Goal: Task Accomplishment & Management: Use online tool/utility

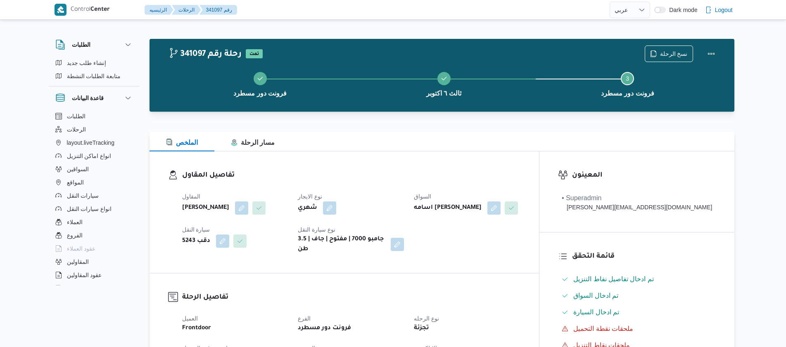
select select "ar"
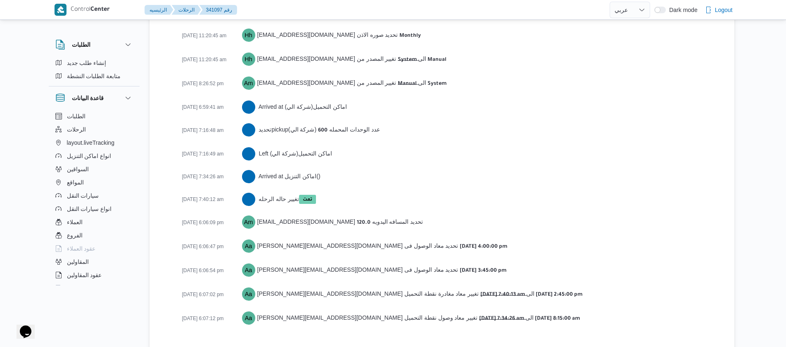
scroll to position [1308, 0]
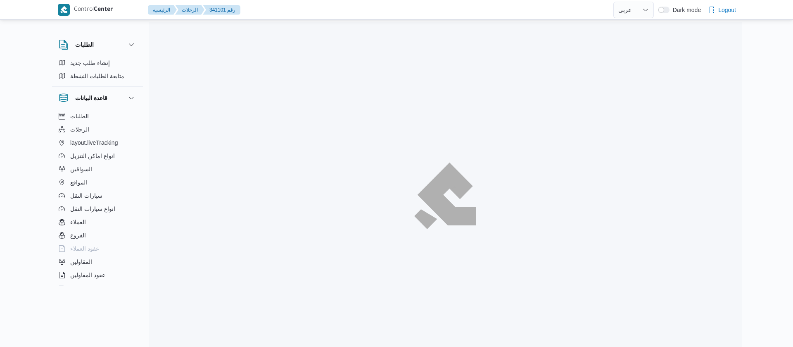
select select "ar"
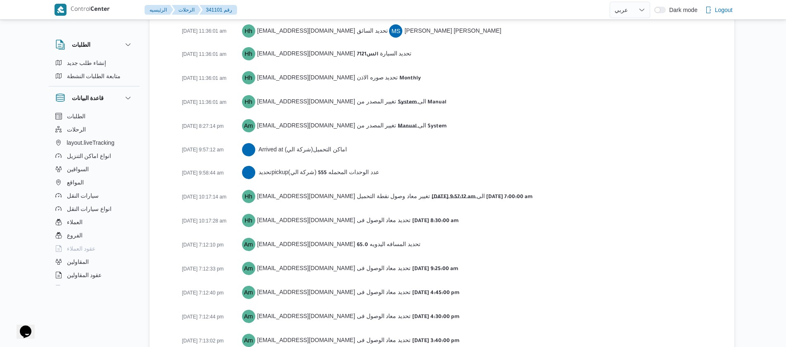
scroll to position [1321, 0]
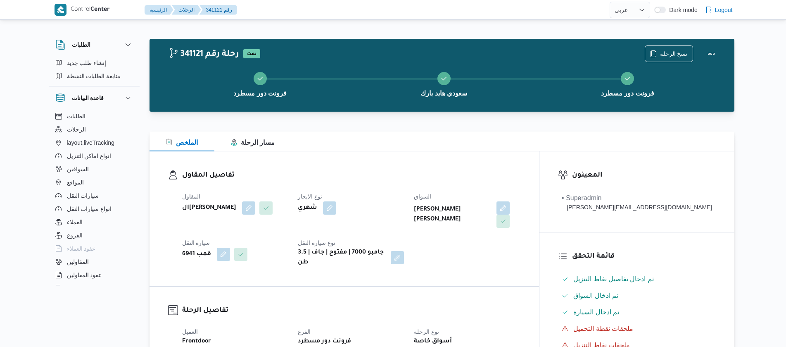
select select "ar"
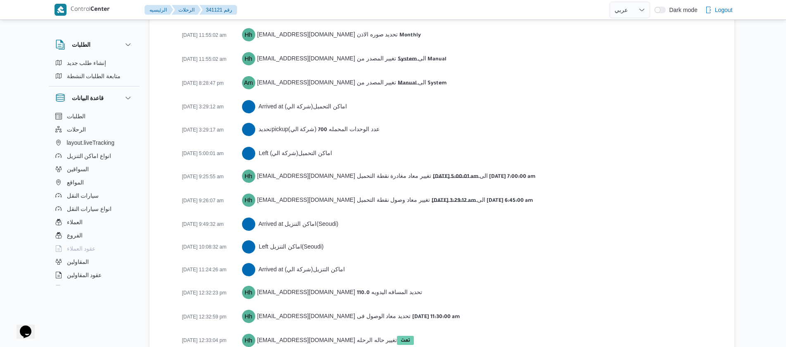
scroll to position [1330, 0]
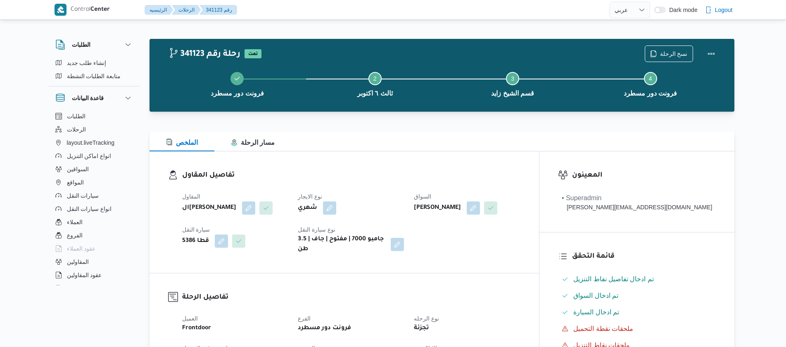
select select "ar"
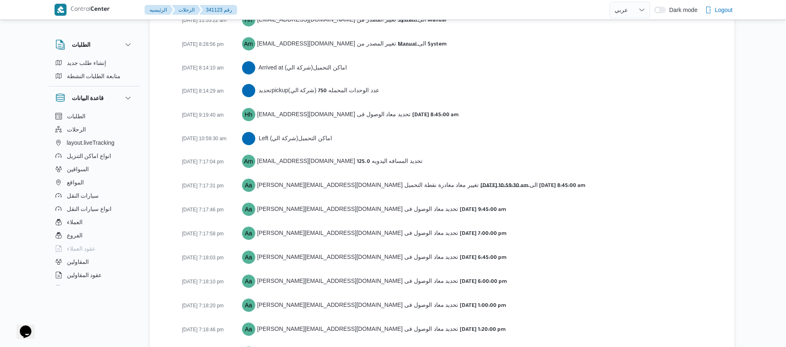
scroll to position [1399, 0]
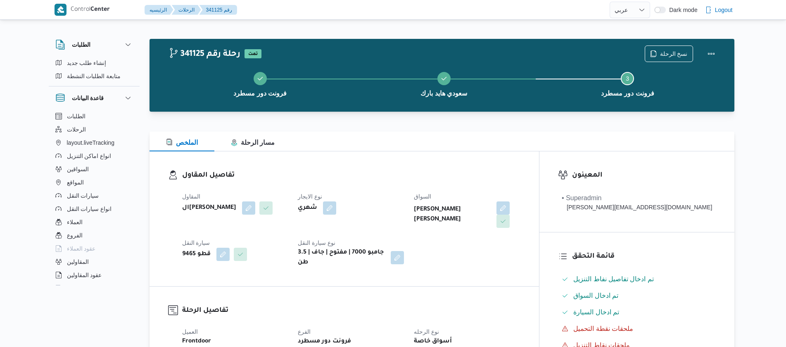
select select "ar"
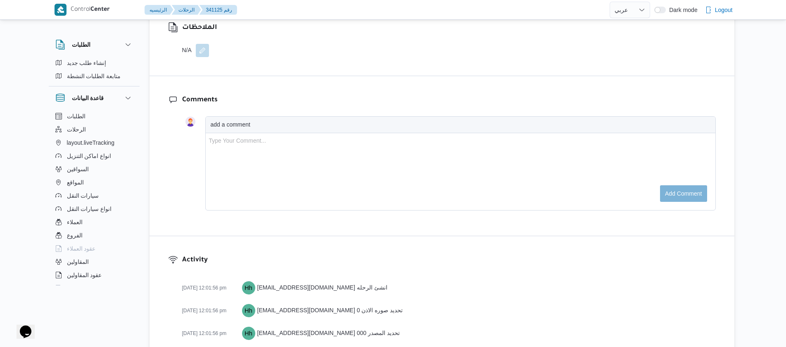
scroll to position [1377, 0]
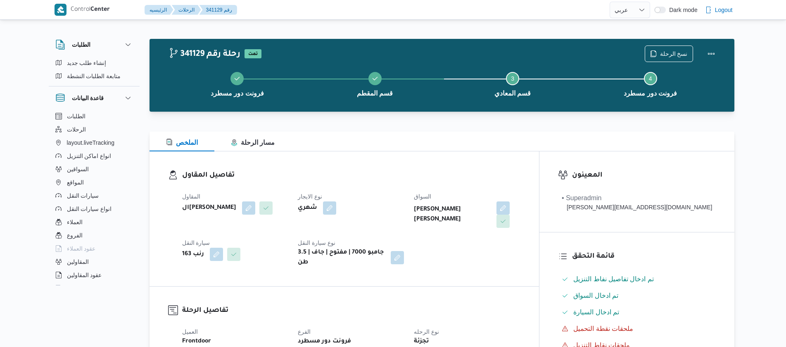
select select "ar"
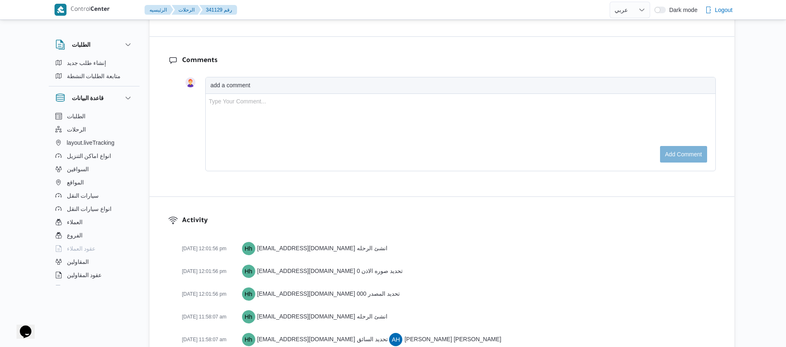
scroll to position [1063, 0]
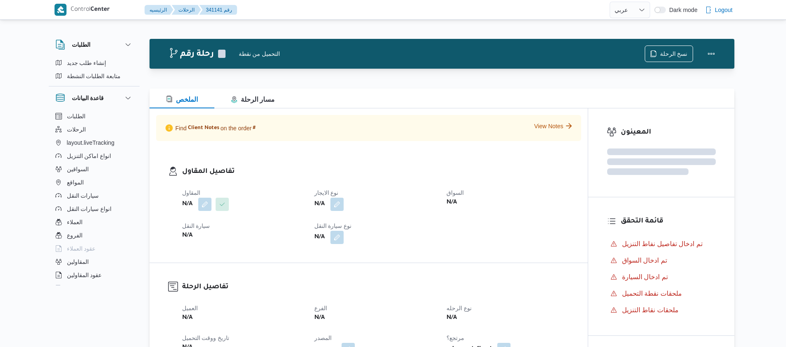
select select "ar"
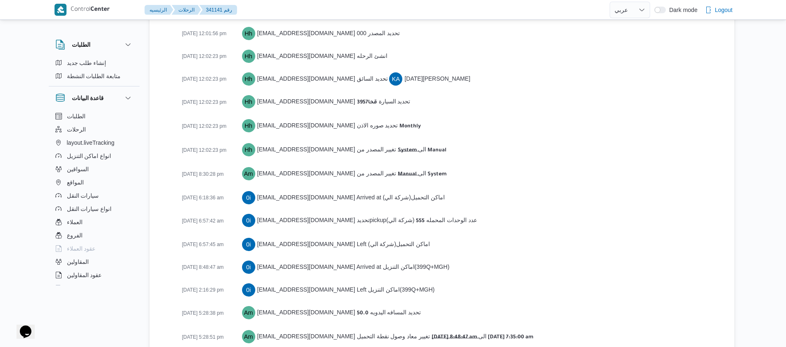
scroll to position [1330, 0]
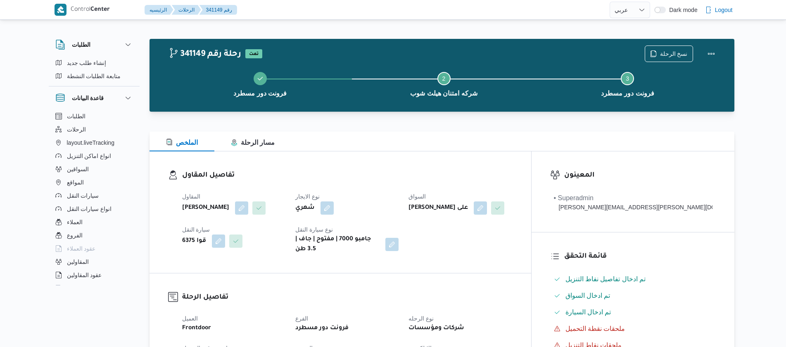
select select "ar"
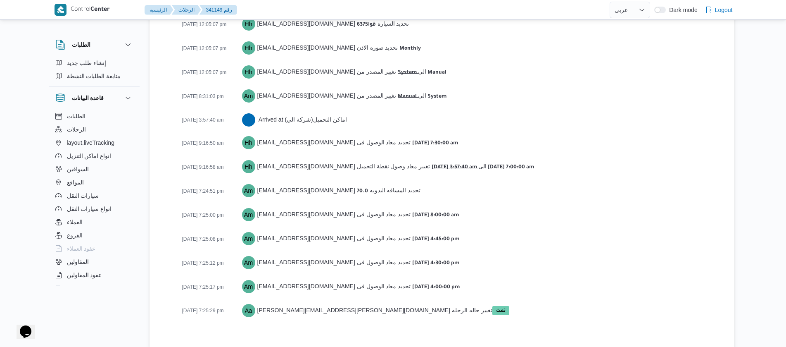
scroll to position [1321, 0]
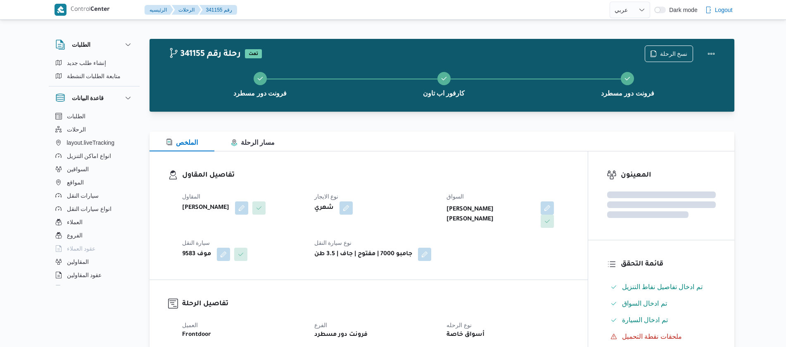
select select "ar"
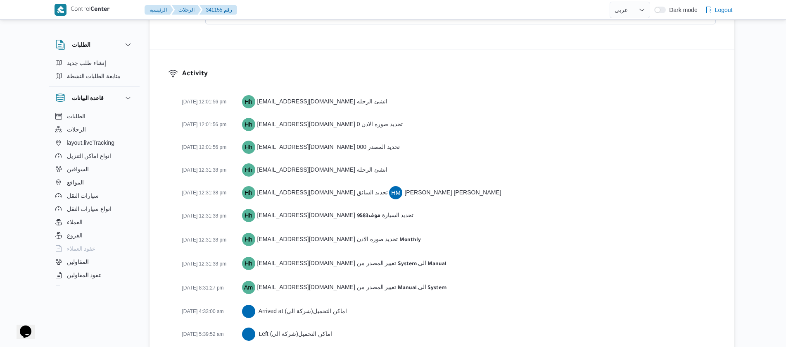
scroll to position [1413, 0]
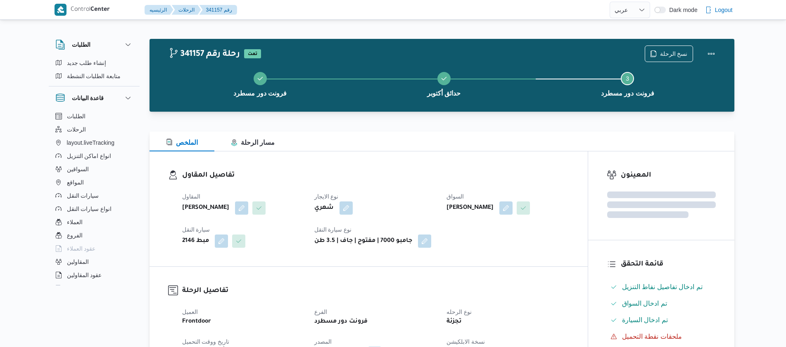
select select "ar"
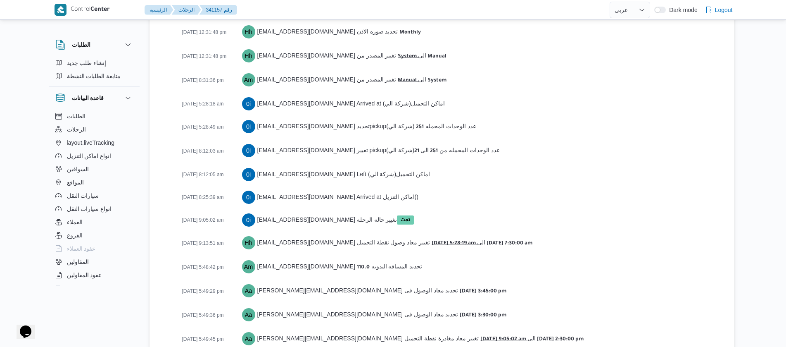
scroll to position [1344, 0]
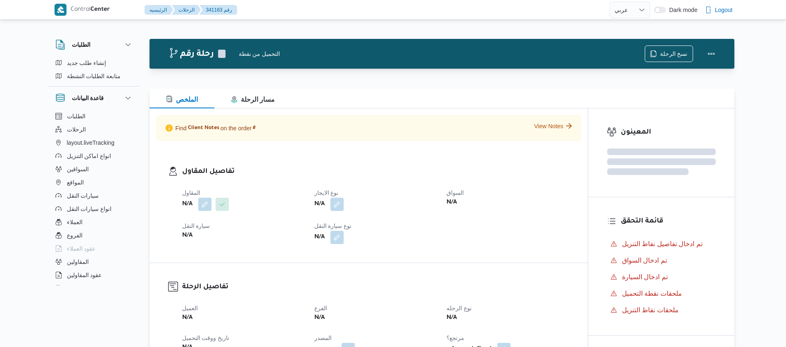
select select "ar"
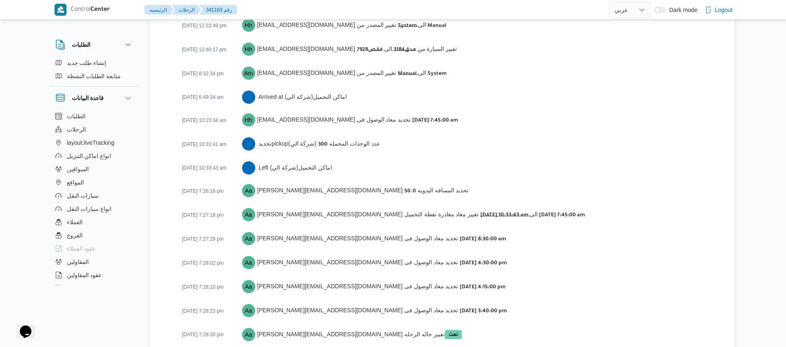
scroll to position [1367, 0]
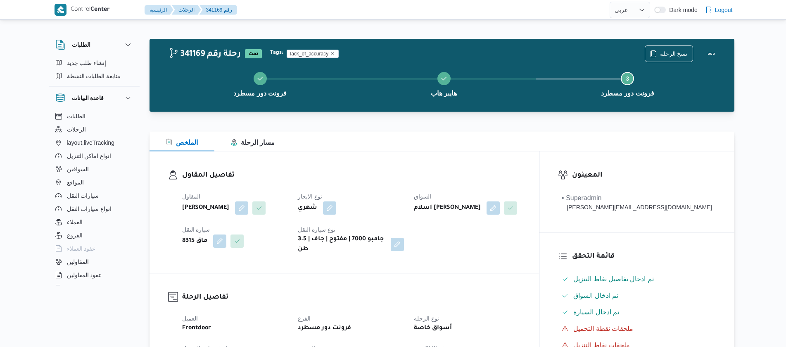
select select "ar"
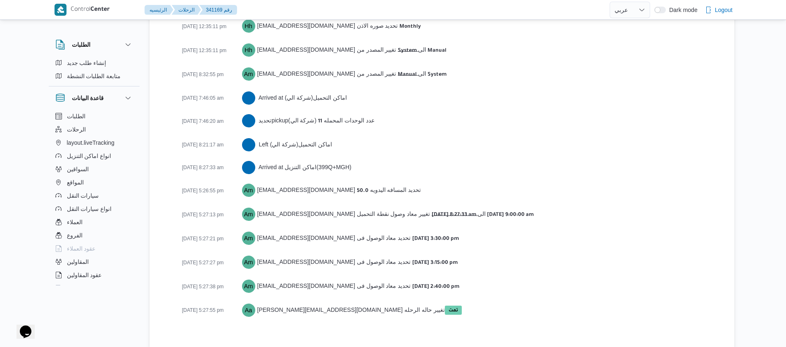
scroll to position [1321, 0]
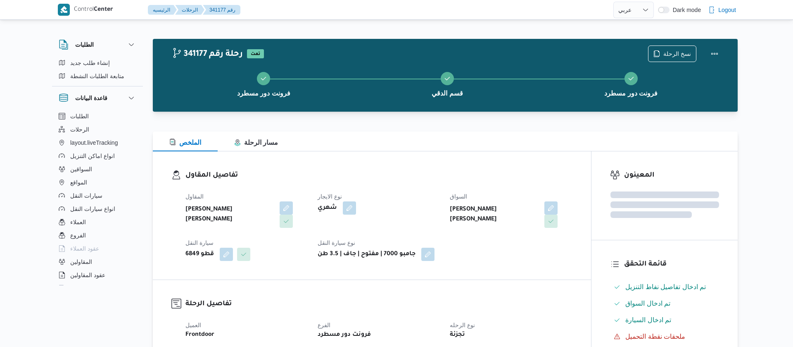
select select "ar"
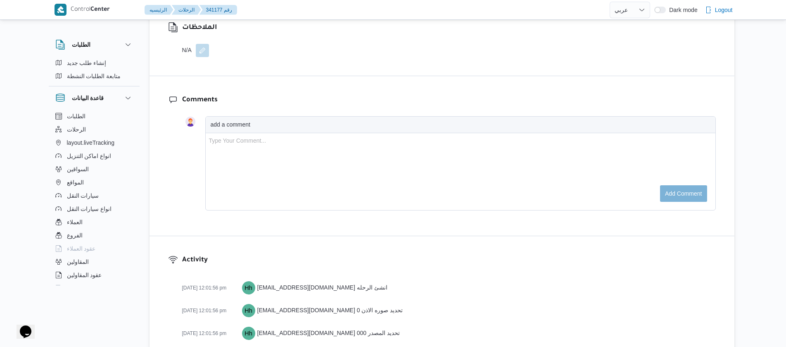
scroll to position [1330, 0]
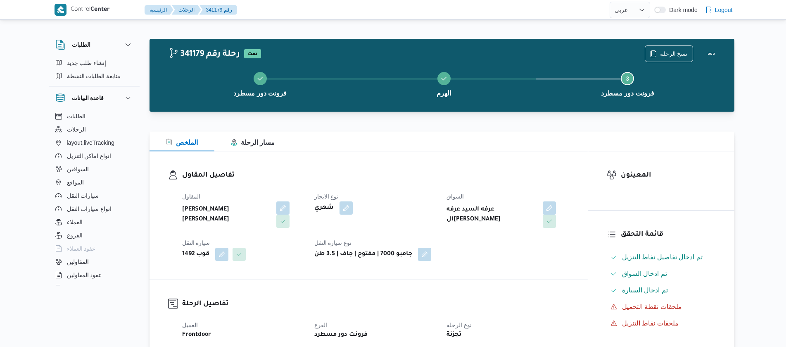
select select "ar"
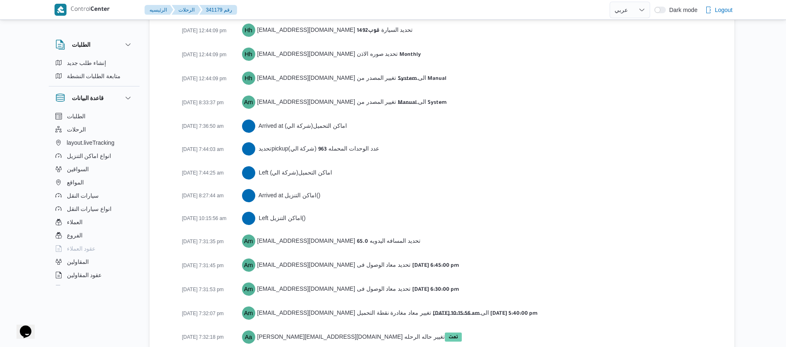
scroll to position [1239, 0]
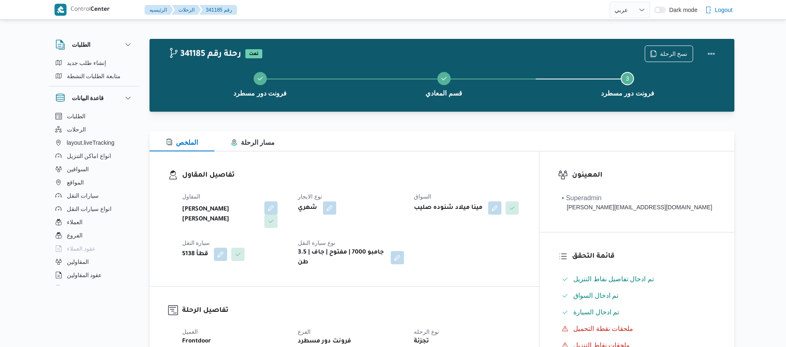
select select "ar"
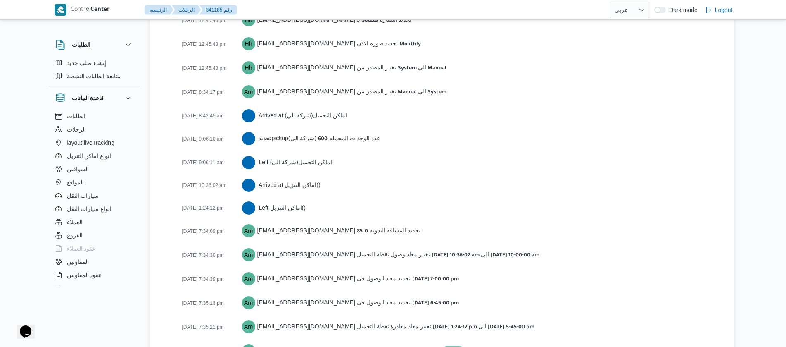
scroll to position [1330, 0]
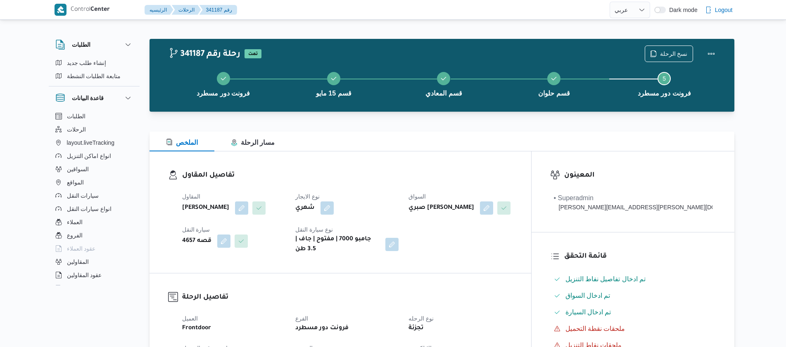
select select "ar"
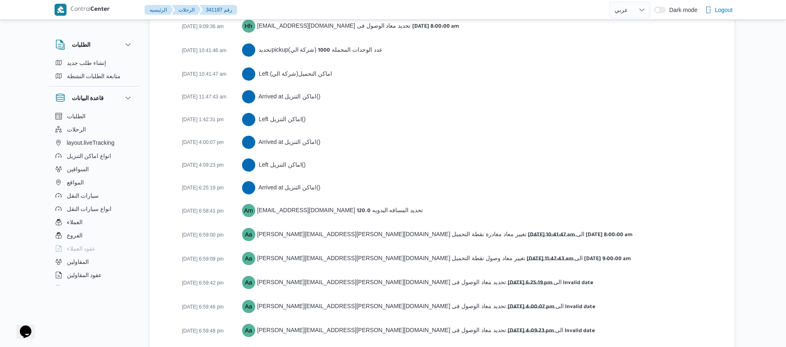
scroll to position [1536, 0]
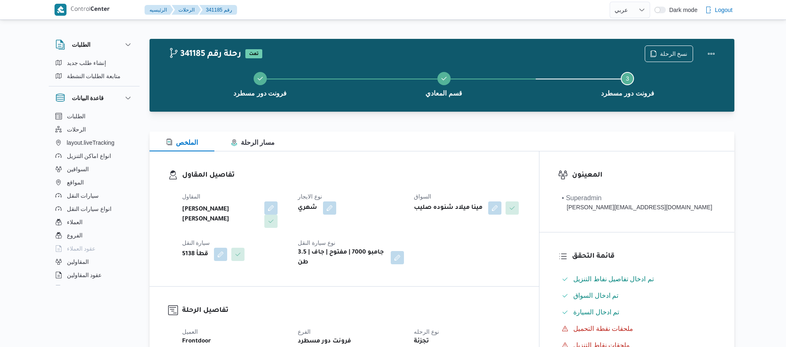
select select "ar"
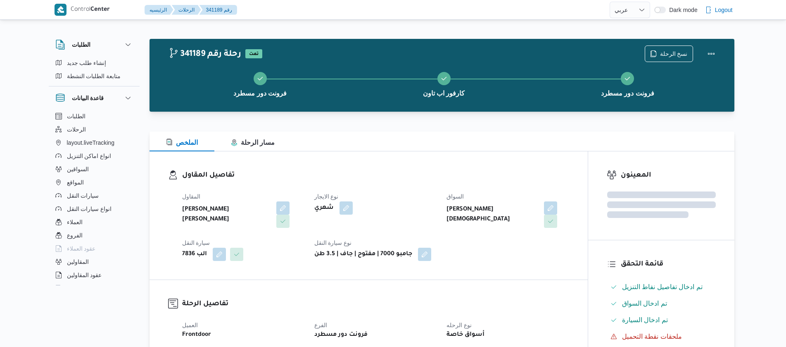
select select "ar"
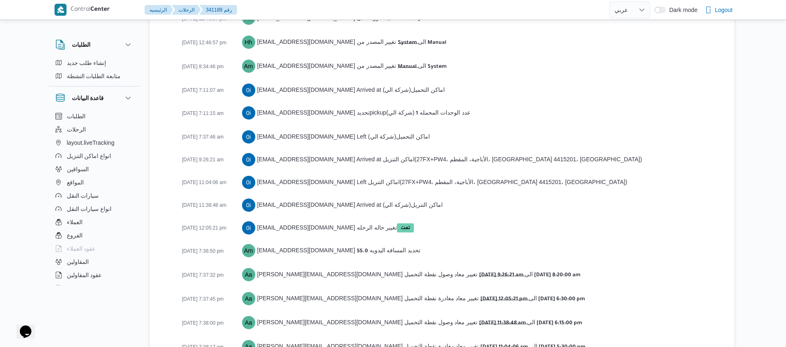
scroll to position [1367, 0]
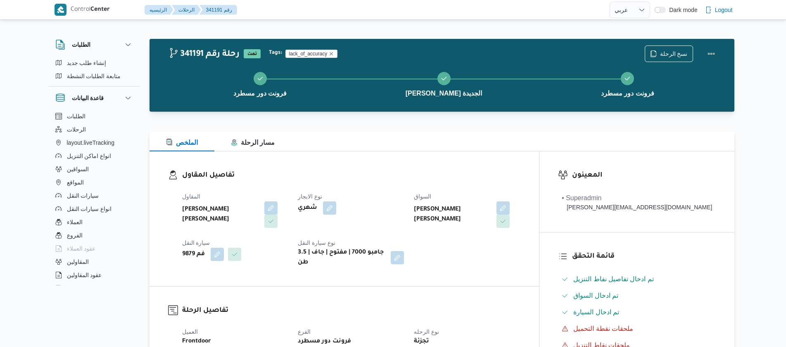
select select "ar"
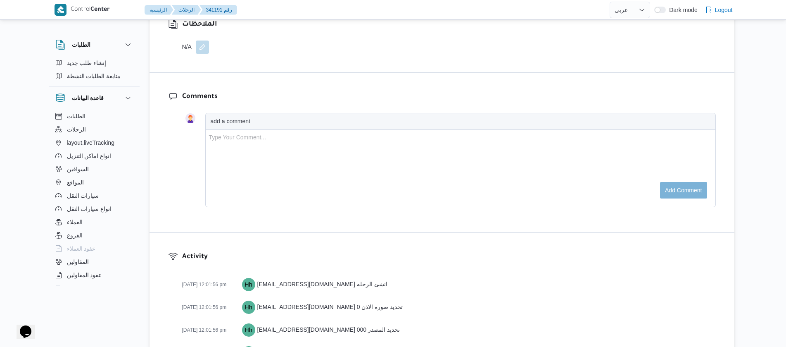
scroll to position [1366, 0]
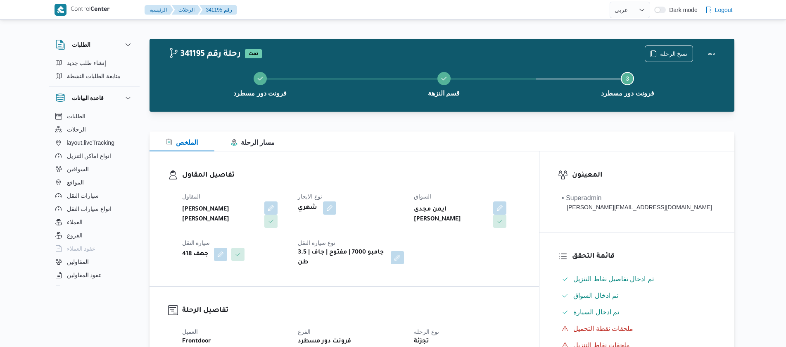
select select "ar"
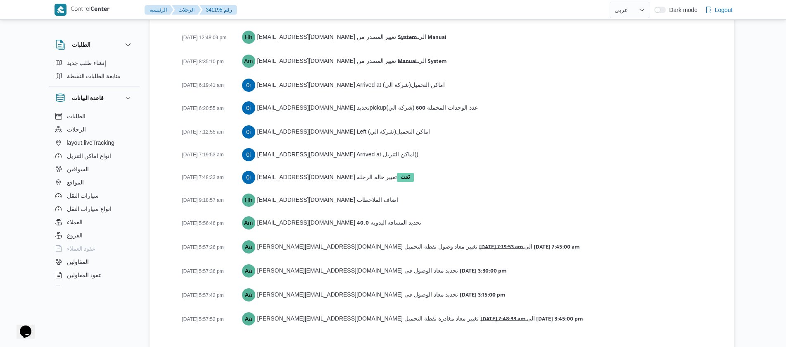
scroll to position [1344, 0]
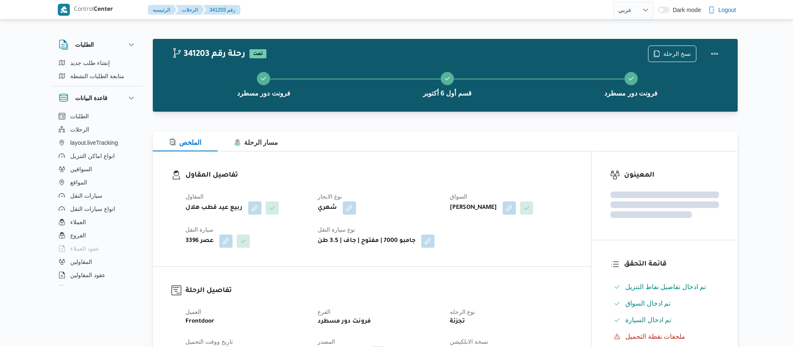
select select "ar"
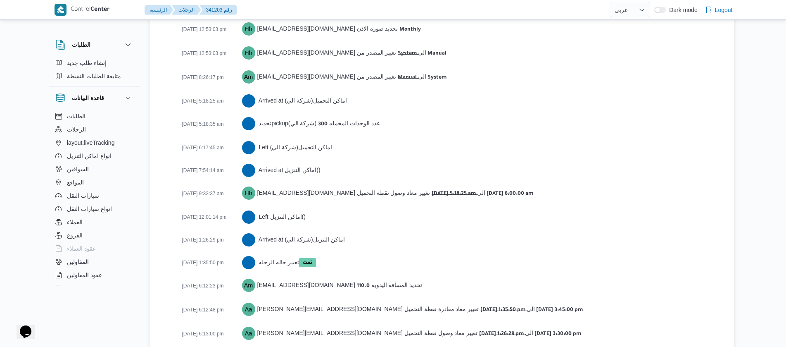
scroll to position [1354, 0]
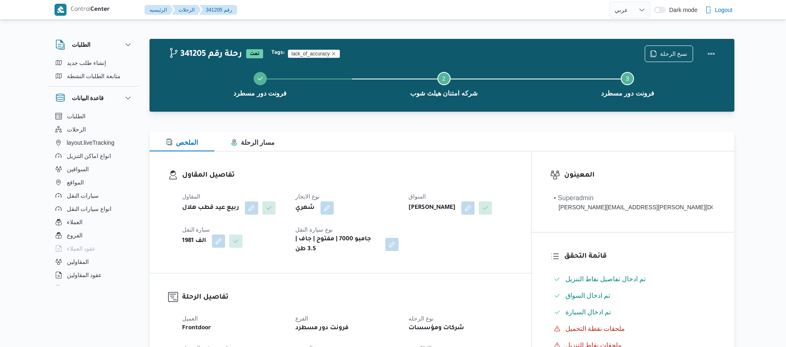
select select "ar"
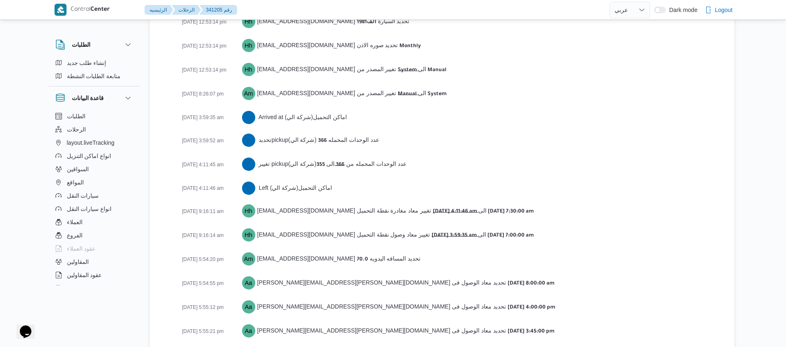
scroll to position [1367, 0]
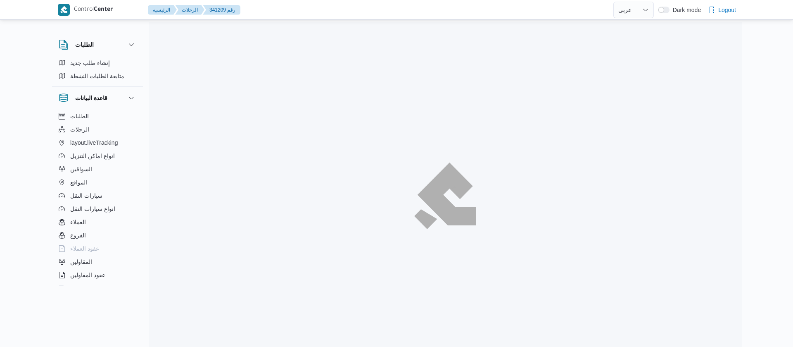
select select "ar"
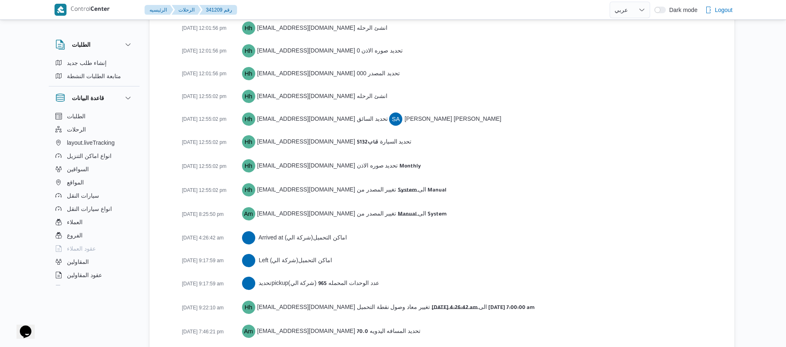
scroll to position [1376, 0]
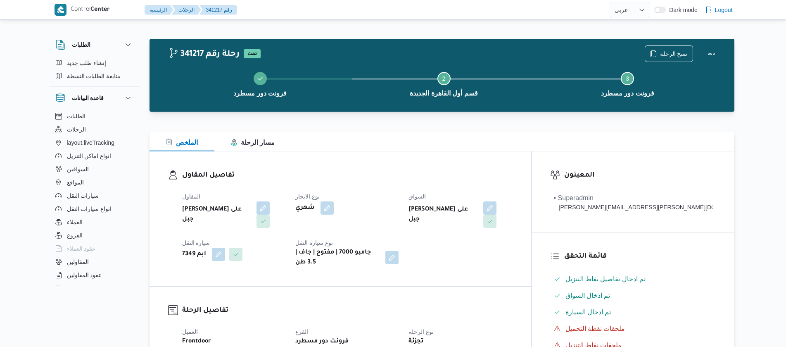
select select "ar"
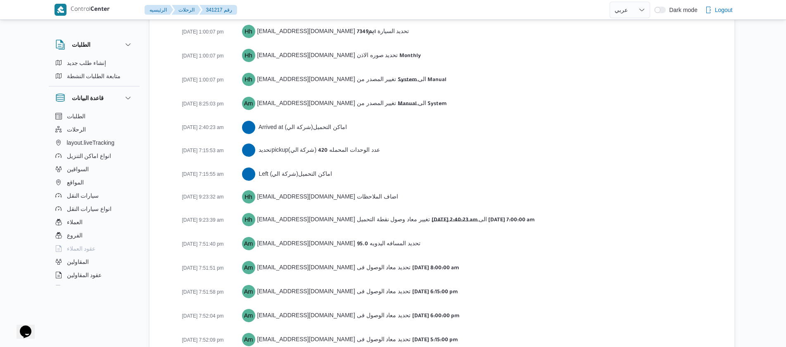
scroll to position [1331, 0]
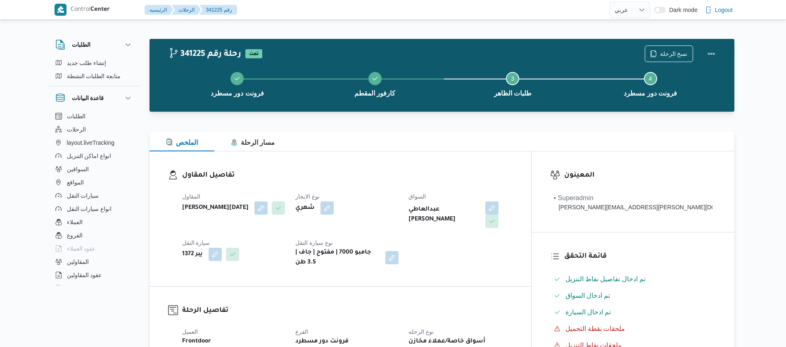
select select "ar"
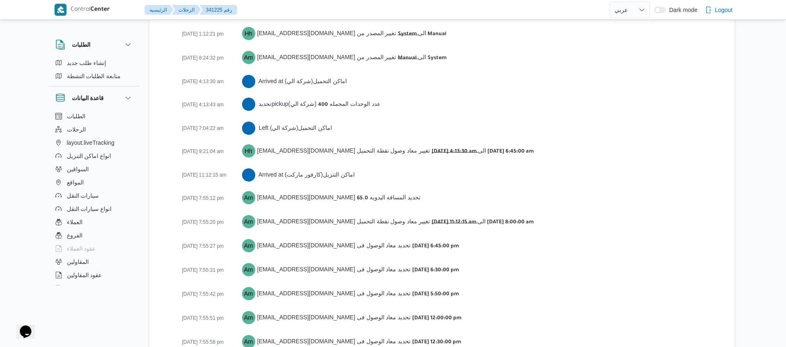
scroll to position [1412, 0]
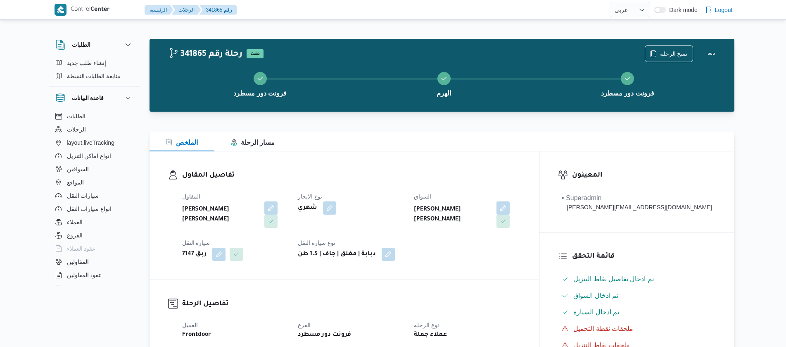
select select "ar"
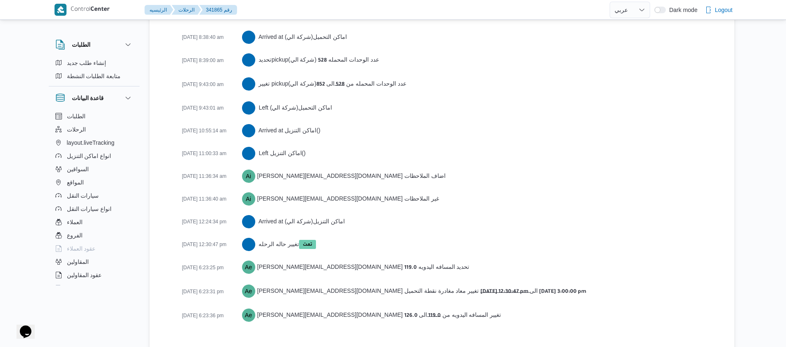
scroll to position [1366, 0]
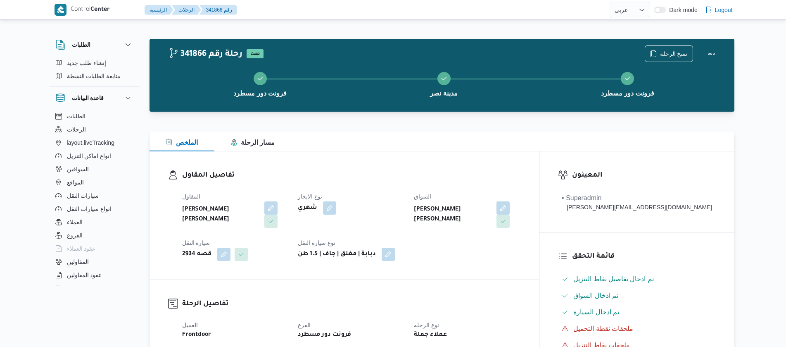
select select "ar"
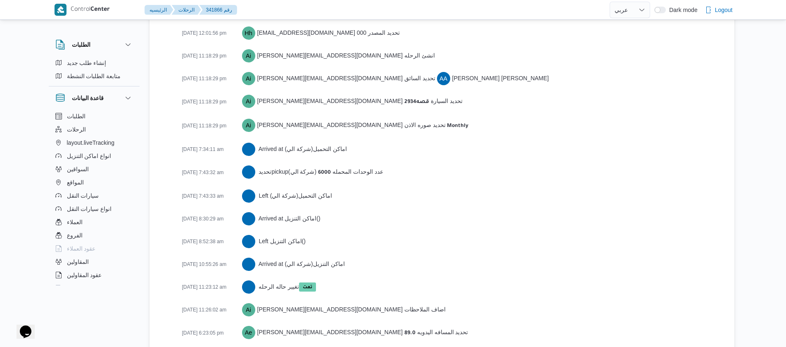
scroll to position [1274, 0]
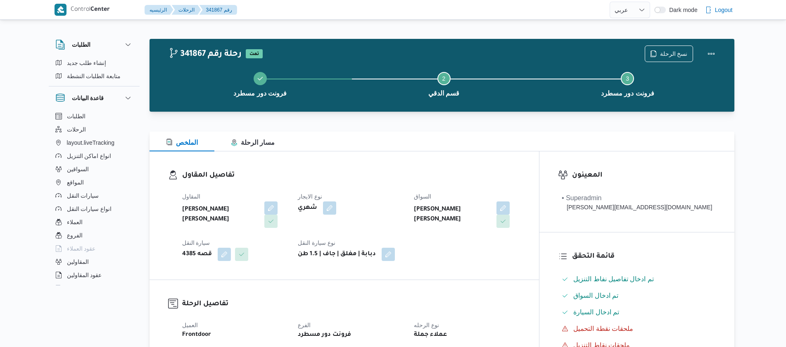
select select "ar"
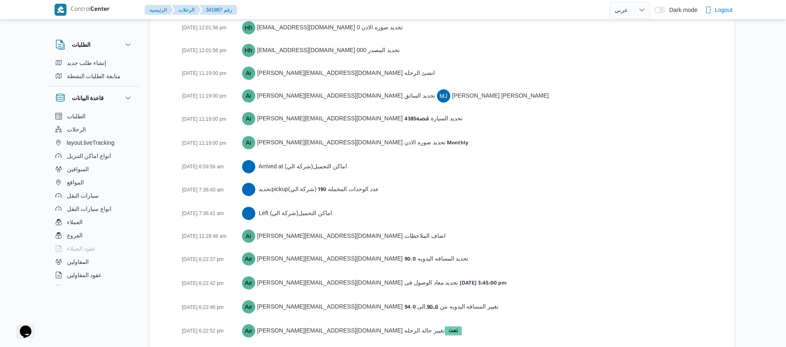
scroll to position [1225, 0]
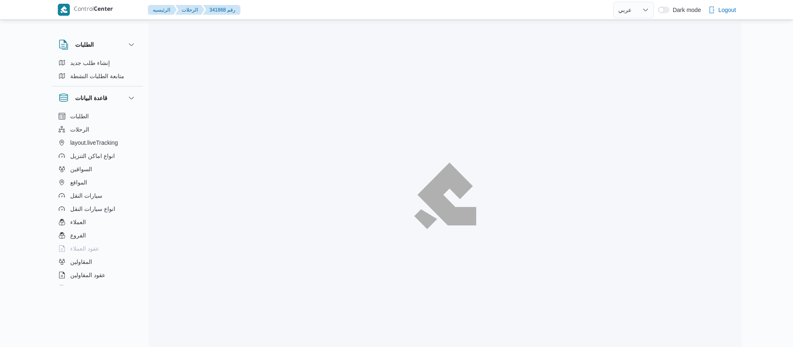
select select "ar"
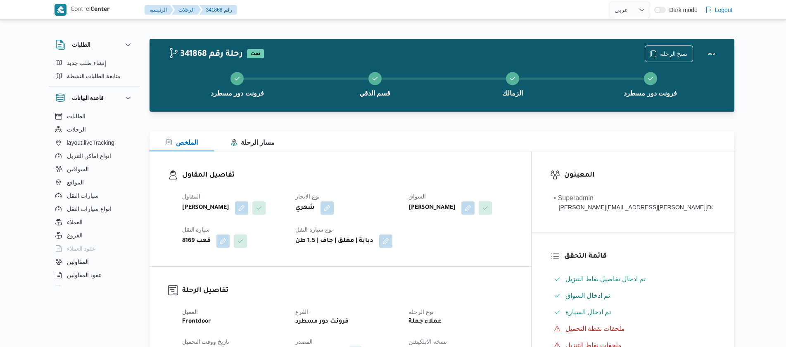
select select "ar"
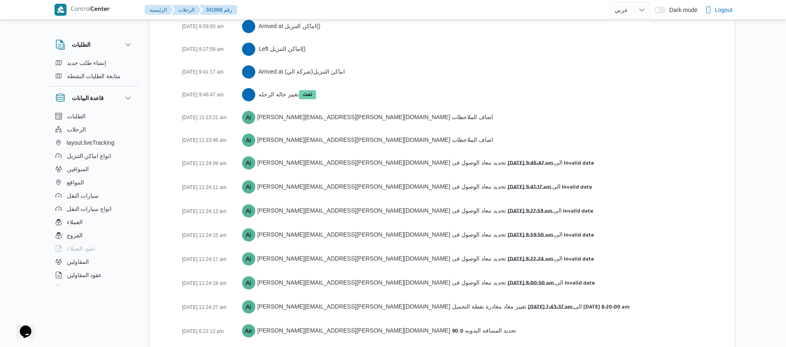
scroll to position [1403, 0]
